Goal: Entertainment & Leisure: Consume media (video, audio)

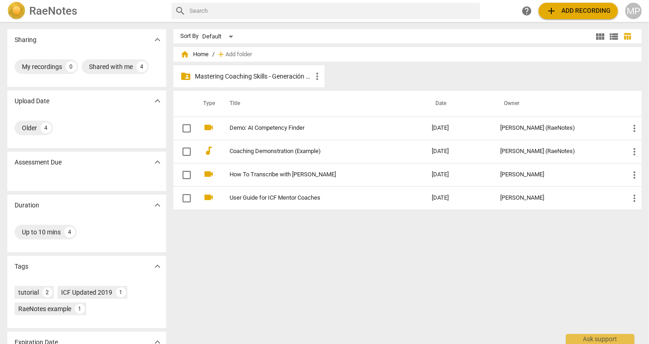
click at [256, 78] on p "Mastering Coaching Skills - Generación 31" at bounding box center [253, 77] width 116 height 10
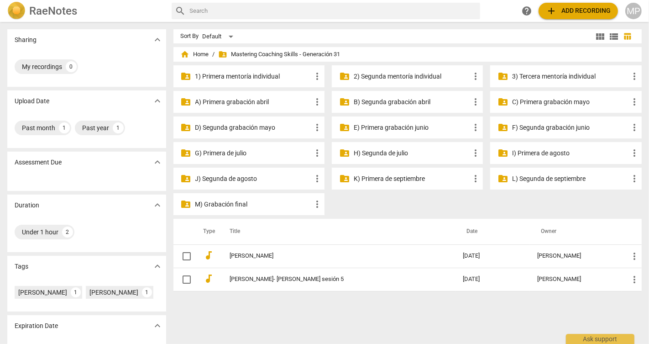
click at [525, 74] on p "3) Tercera mentoría individual" at bounding box center [570, 77] width 116 height 10
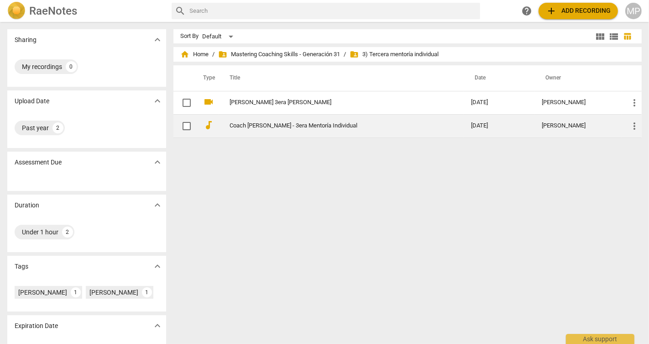
click at [313, 125] on link "Coach [PERSON_NAME] - 3era Mentoría Individual" at bounding box center [334, 125] width 209 height 7
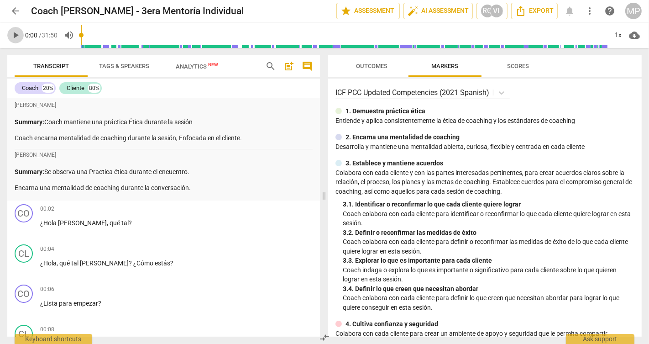
click at [12, 33] on span "play_arrow" at bounding box center [15, 35] width 11 height 11
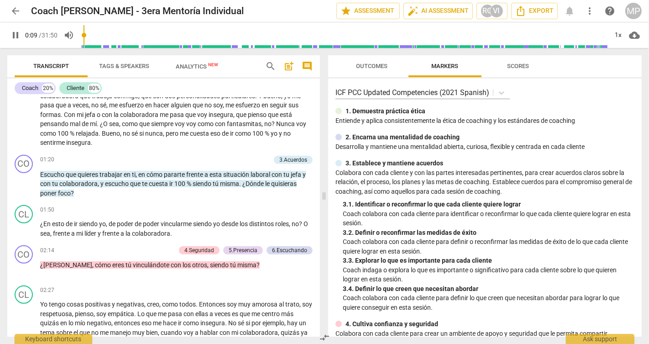
scroll to position [338, 0]
click at [16, 39] on span "pause" at bounding box center [15, 35] width 11 height 11
type input "29"
click at [12, 9] on span "arrow_back" at bounding box center [15, 10] width 11 height 11
